Goal: Check status: Check status

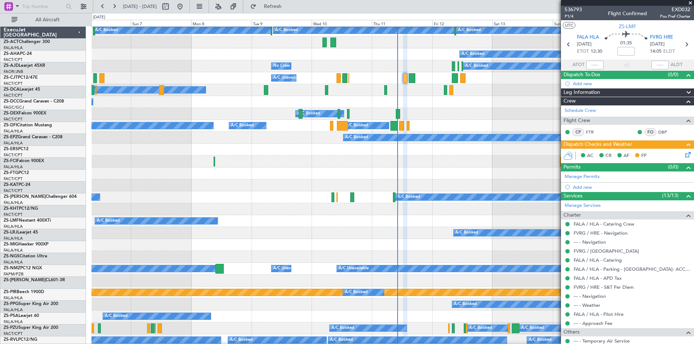
scroll to position [145, 0]
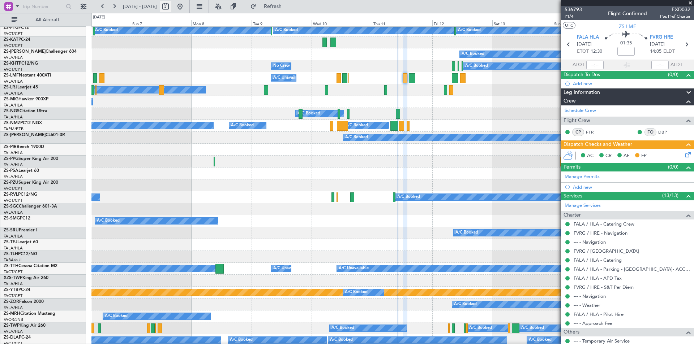
click at [171, 5] on button at bounding box center [166, 7] width 12 height 12
select select "9"
select select "2025"
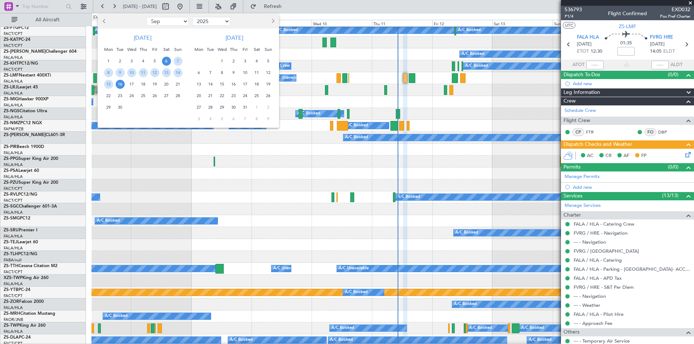
click at [168, 85] on span "20" at bounding box center [166, 84] width 9 height 9
click at [256, 59] on span "4" at bounding box center [256, 61] width 9 height 9
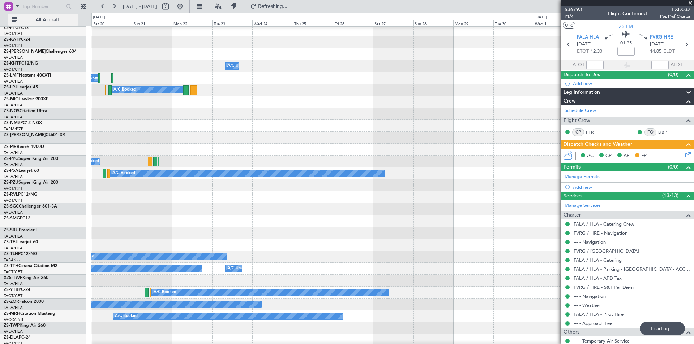
click at [39, 20] on span "All Aircraft" at bounding box center [47, 19] width 57 height 5
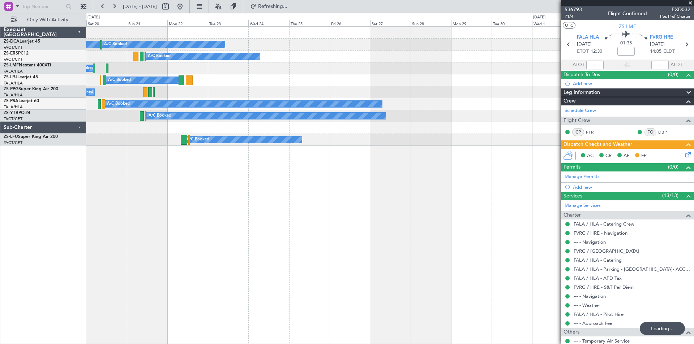
scroll to position [0, 0]
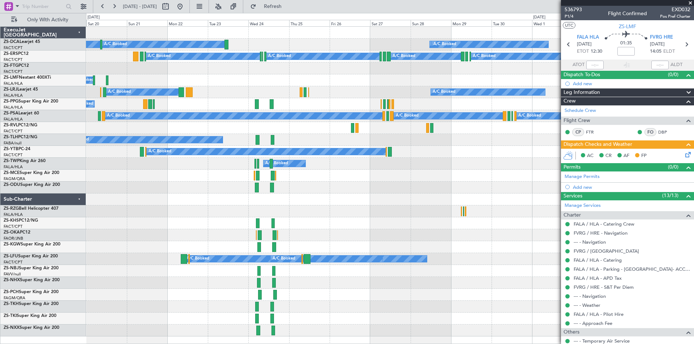
click at [691, 2] on span at bounding box center [689, 3] width 7 height 7
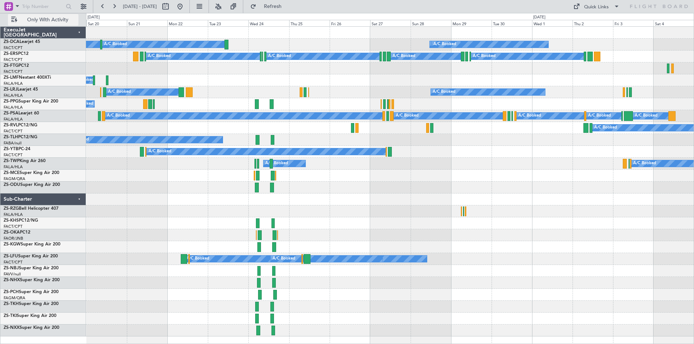
click at [37, 20] on span "Only With Activity" at bounding box center [47, 19] width 57 height 5
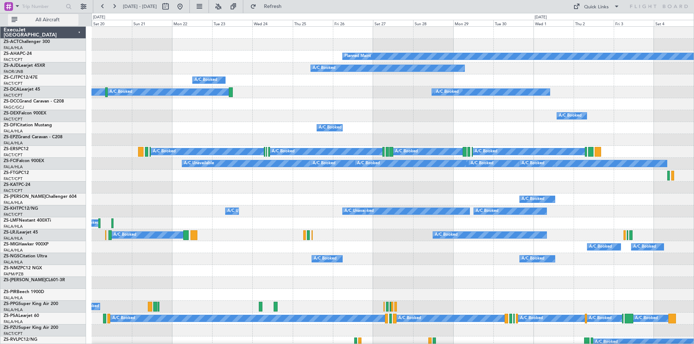
click at [37, 20] on span "All Aircraft" at bounding box center [47, 19] width 57 height 5
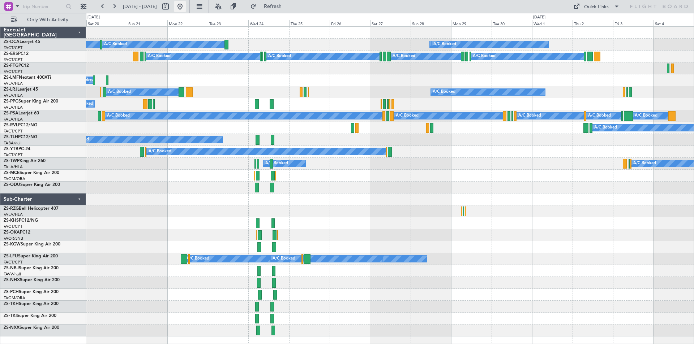
click at [186, 8] on button at bounding box center [180, 7] width 12 height 12
